Goal: Navigation & Orientation: Find specific page/section

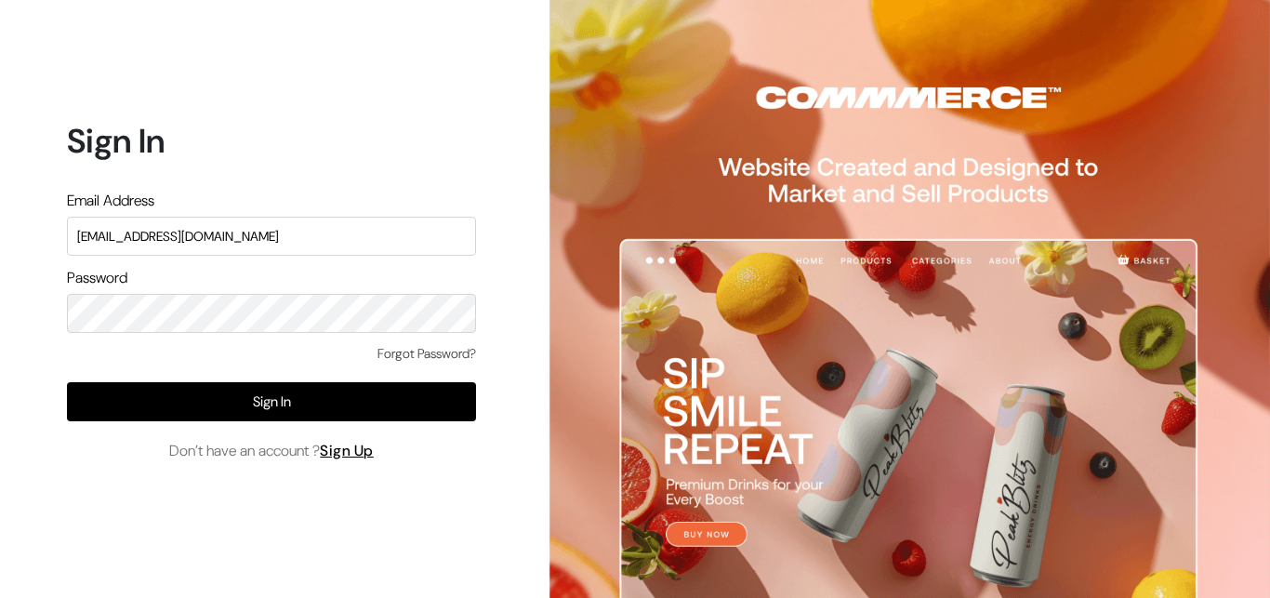
type input "uppadasarees999@gmail.com"
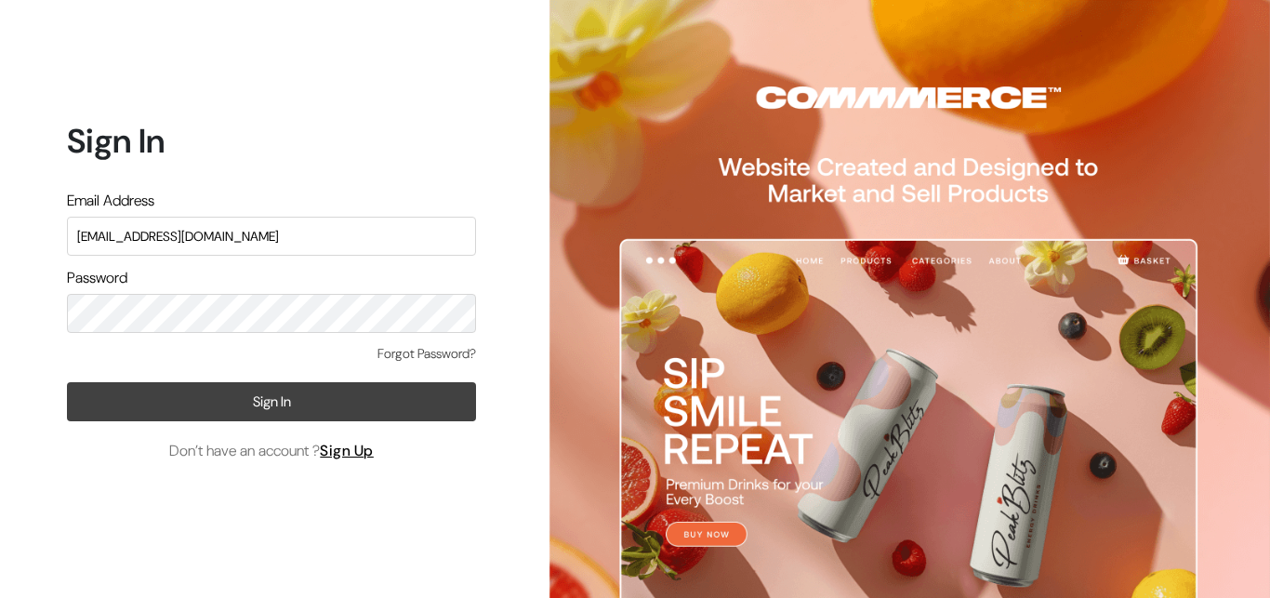
click at [303, 388] on button "Sign In" at bounding box center [271, 401] width 409 height 39
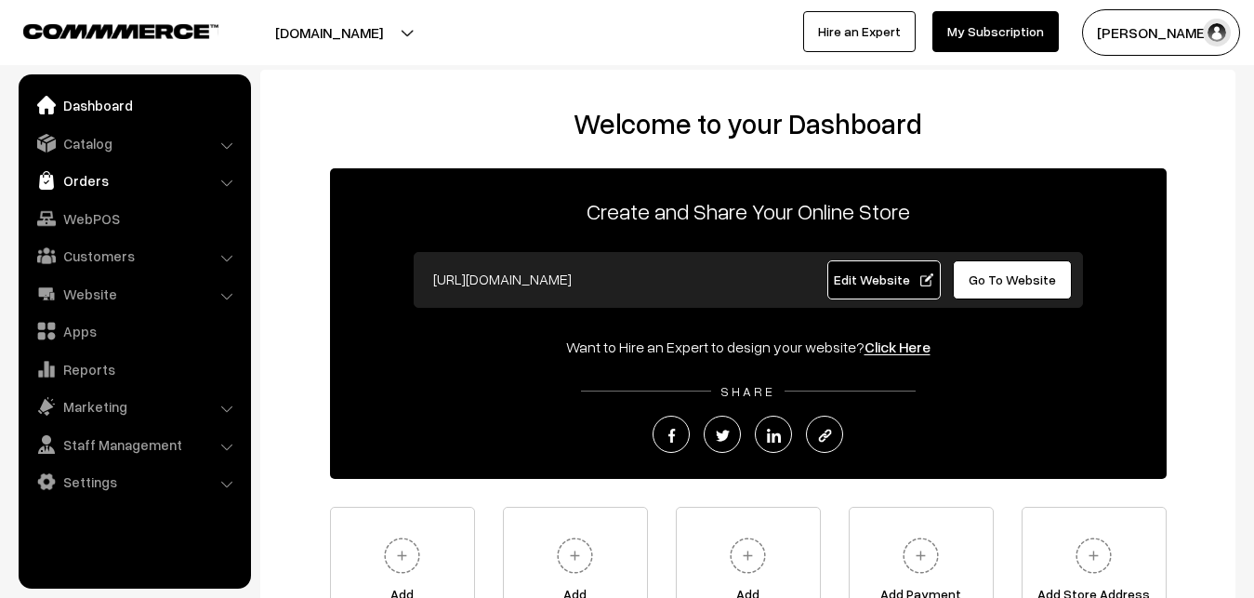
click at [92, 181] on link "Orders" at bounding box center [133, 180] width 221 height 33
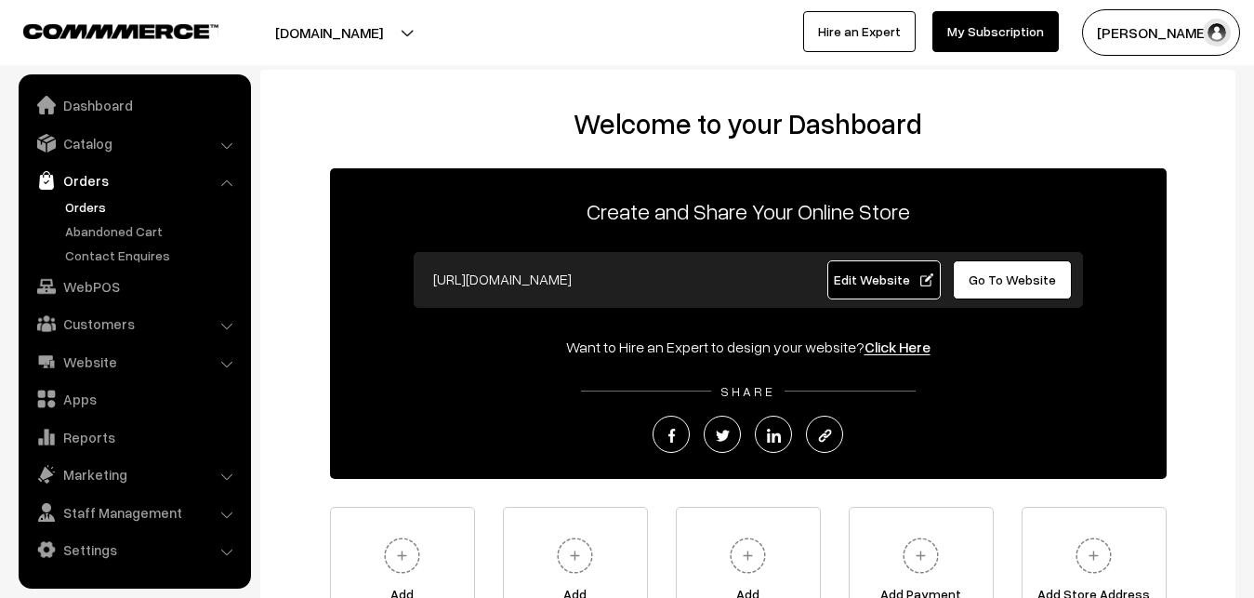
click at [99, 209] on link "Orders" at bounding box center [152, 207] width 184 height 20
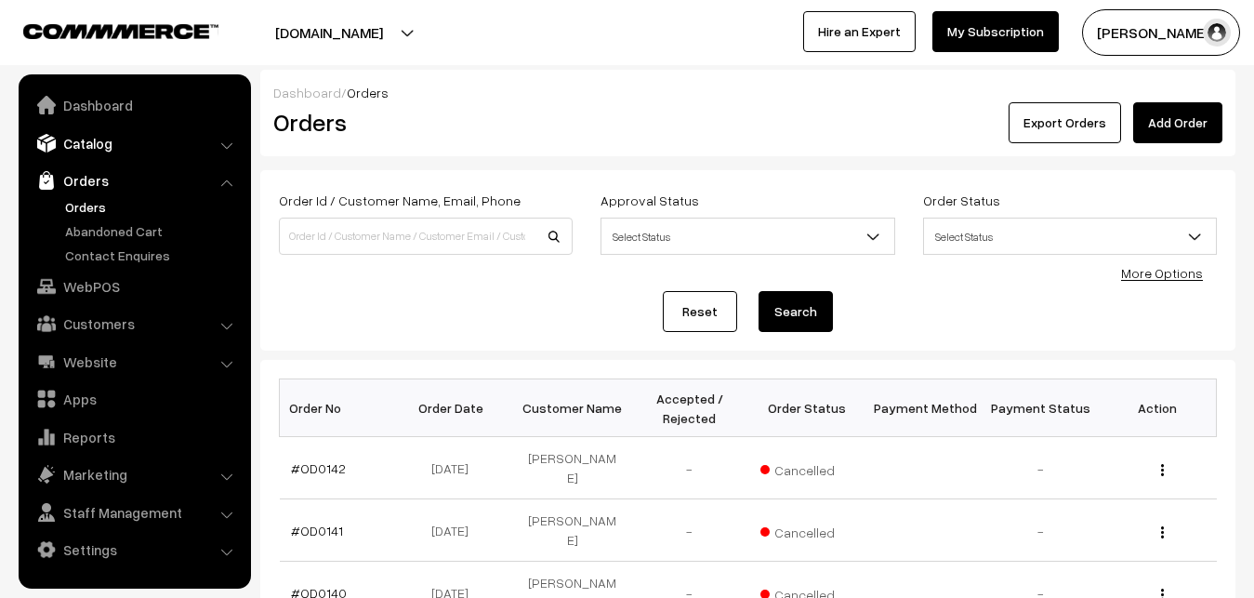
click at [102, 148] on link "Catalog" at bounding box center [133, 142] width 221 height 33
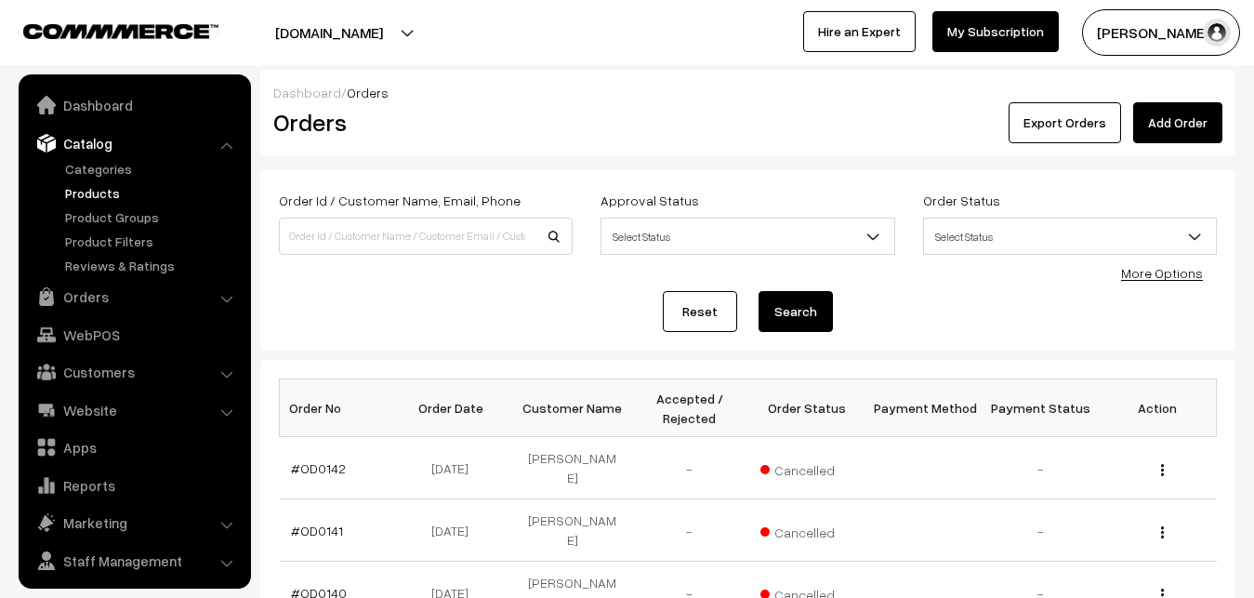
click at [102, 188] on link "Products" at bounding box center [152, 193] width 184 height 20
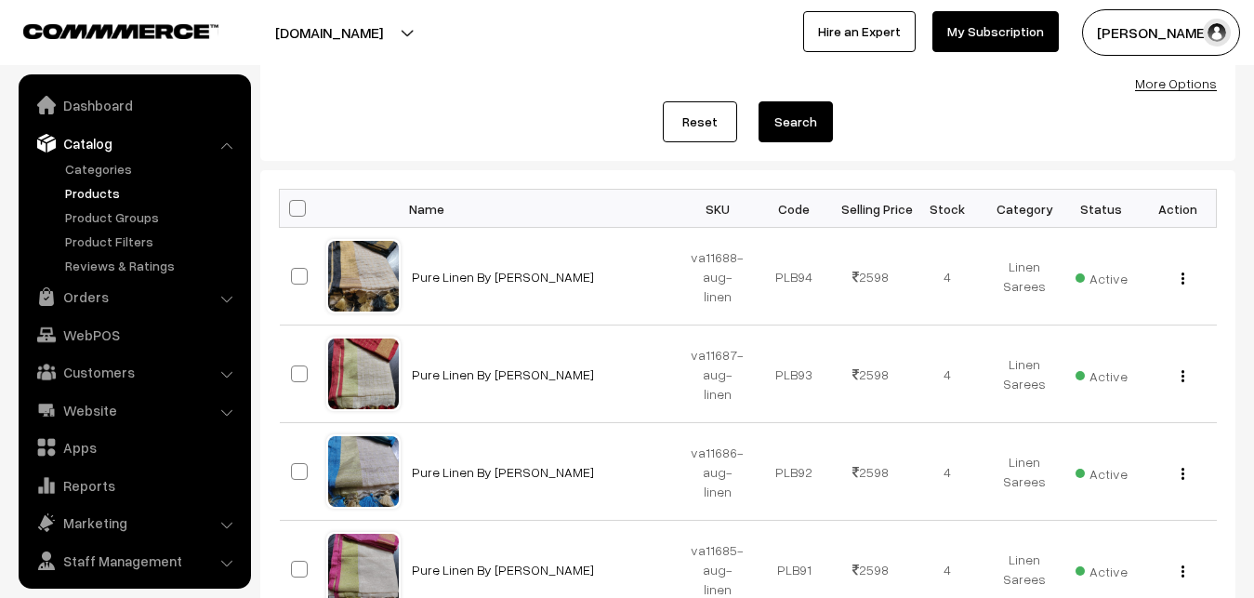
scroll to position [45, 0]
